Goal: Check status: Check status

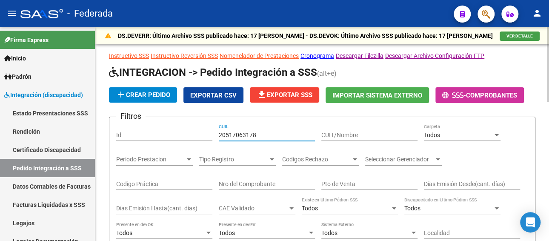
drag, startPoint x: 261, startPoint y: 132, endPoint x: 216, endPoint y: 132, distance: 45.6
click at [216, 132] on div "Filtros Id 20517063178 CUIL CUIT/Nombre Todos Carpeta Periodo Prestacion Period…" at bounding box center [322, 211] width 412 height 175
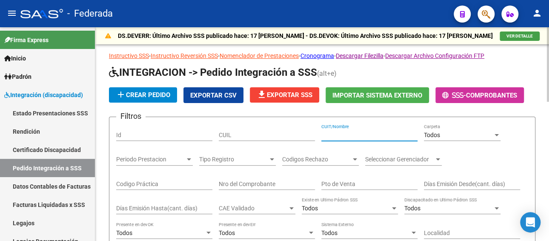
paste input "[PERSON_NAME] 35"
type input "[PERSON_NAME] 35"
click at [246, 133] on input "CUIL" at bounding box center [267, 135] width 96 height 7
paste input "20172292683"
drag, startPoint x: 241, startPoint y: 132, endPoint x: 200, endPoint y: 130, distance: 40.9
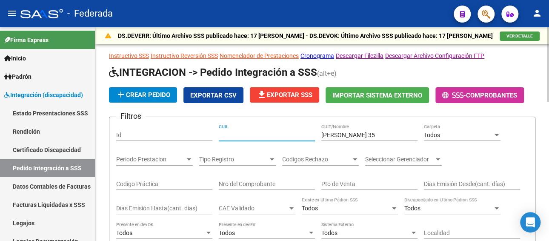
click at [200, 130] on div "Filtros Id CUIL [PERSON_NAME] 35 CUIT/Nombre Todos Carpeta Periodo Prestacion P…" at bounding box center [322, 211] width 412 height 175
type input "20172292683"
drag, startPoint x: 389, startPoint y: 133, endPoint x: 246, endPoint y: 134, distance: 142.6
click at [246, 134] on div "Filtros Id 20172292683 CUIL [PERSON_NAME] 35 CUIT/Nombre Todos Carpeta Periodo …" at bounding box center [322, 211] width 412 height 175
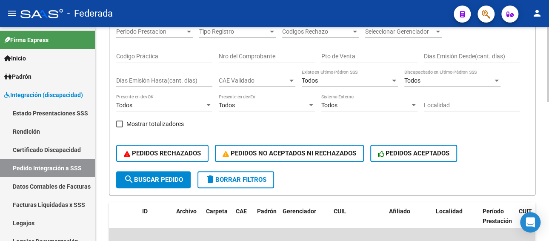
click at [130, 177] on mat-icon "search" at bounding box center [129, 179] width 10 height 10
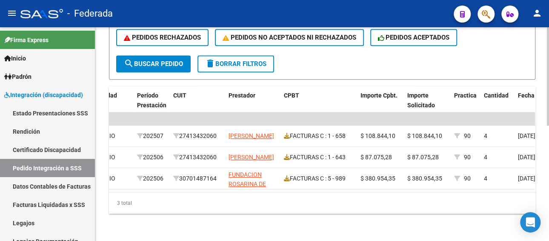
scroll to position [0, 264]
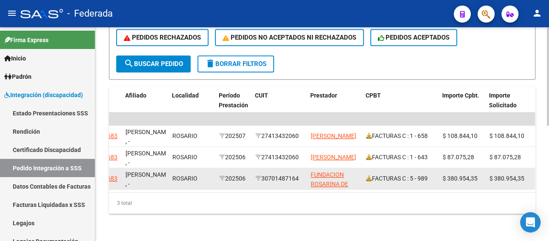
drag, startPoint x: 301, startPoint y: 171, endPoint x: 265, endPoint y: 175, distance: 36.0
click at [265, 175] on div "30701487164" at bounding box center [279, 179] width 49 height 10
copy div "30701487164"
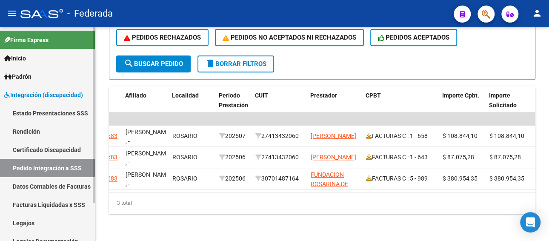
click at [42, 218] on link "Legajos" at bounding box center [47, 223] width 95 height 18
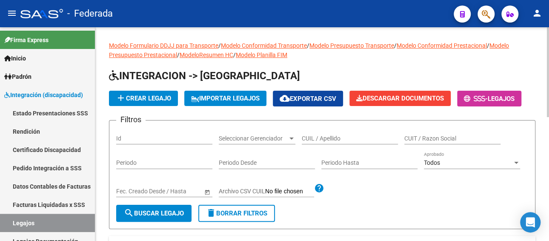
click at [340, 135] on input "CUIL / Apellido" at bounding box center [350, 138] width 96 height 7
paste input "[PERSON_NAME]"
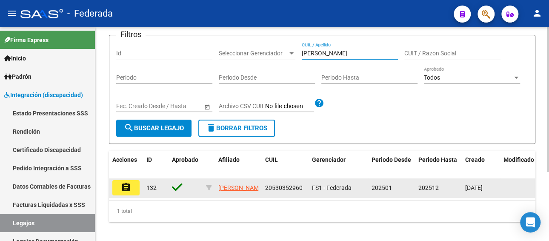
type input "[PERSON_NAME]"
drag, startPoint x: 301, startPoint y: 189, endPoint x: 260, endPoint y: 189, distance: 41.7
click at [260, 189] on div "assignment 132 [PERSON_NAME] 20530352960 FS1 - Federada 202501 202512 [DATE]" at bounding box center [398, 187] width 579 height 19
copy div "20530352960"
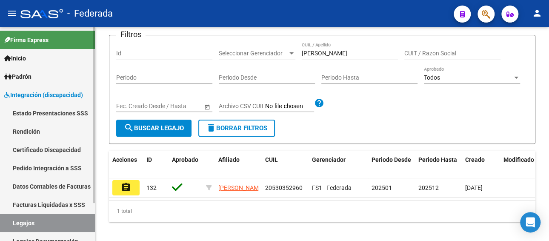
click at [65, 200] on link "Facturas Liquidadas x SSS" at bounding box center [47, 204] width 95 height 18
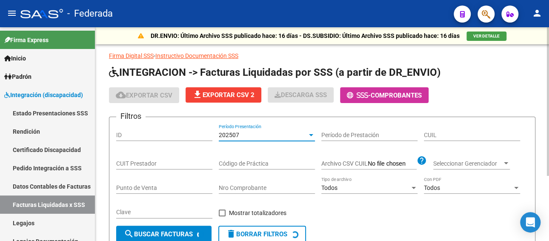
click at [265, 137] on div "202507" at bounding box center [263, 135] width 89 height 7
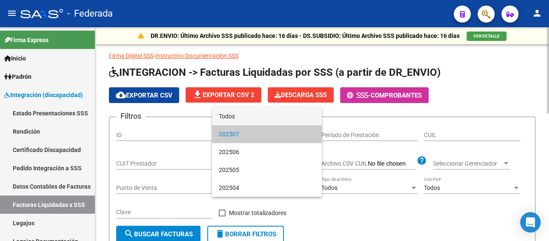
click at [255, 119] on span "Todos" at bounding box center [267, 116] width 96 height 18
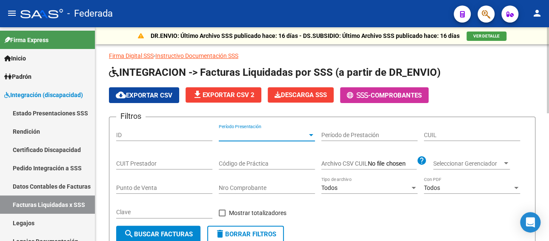
click at [456, 134] on input "CUIL" at bounding box center [472, 135] width 96 height 7
paste input "20-53035296-0"
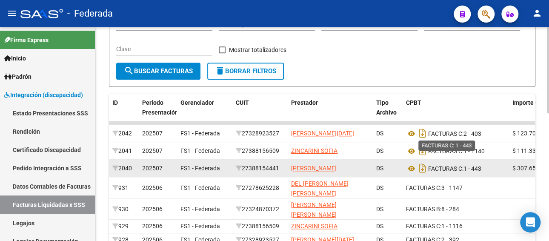
scroll to position [213, 0]
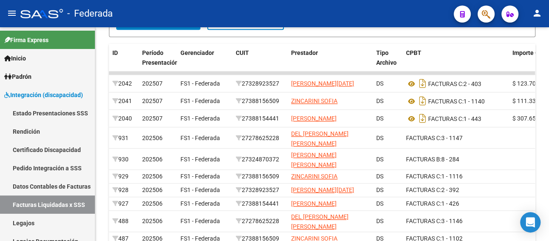
type input "20-53035296-0"
